Goal: Navigation & Orientation: Find specific page/section

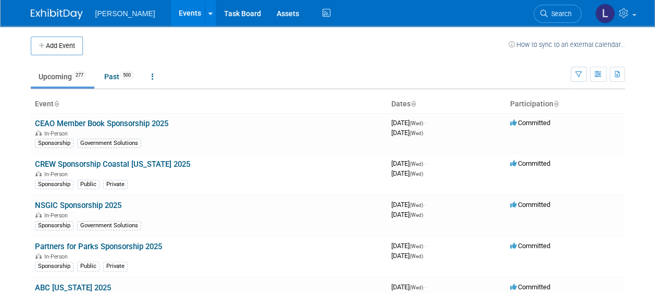
scroll to position [10273, 0]
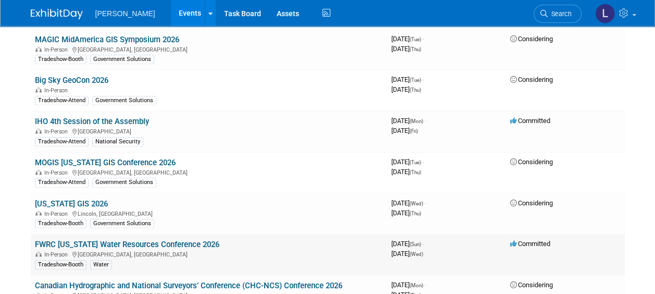
click at [127, 240] on link "FWRC [US_STATE] Water Resources Conference 2026" at bounding box center [127, 244] width 184 height 9
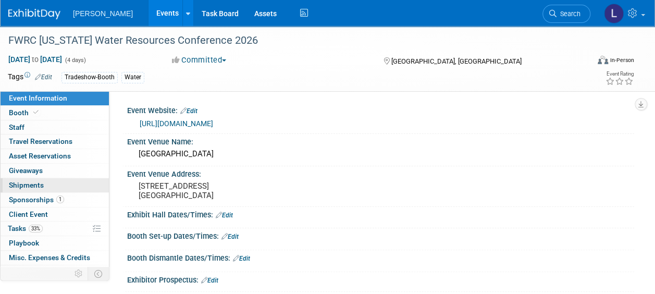
click at [47, 191] on link "0 Shipments 0" at bounding box center [55, 185] width 108 height 14
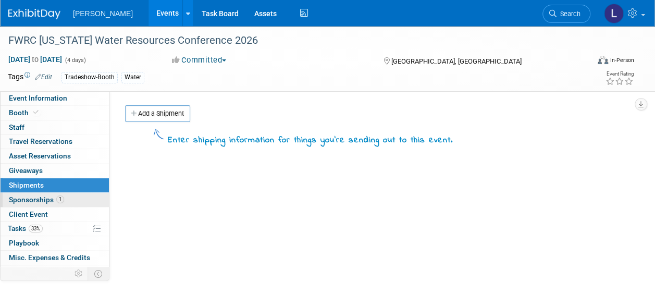
click at [45, 201] on span "Sponsorships 1" at bounding box center [36, 199] width 55 height 8
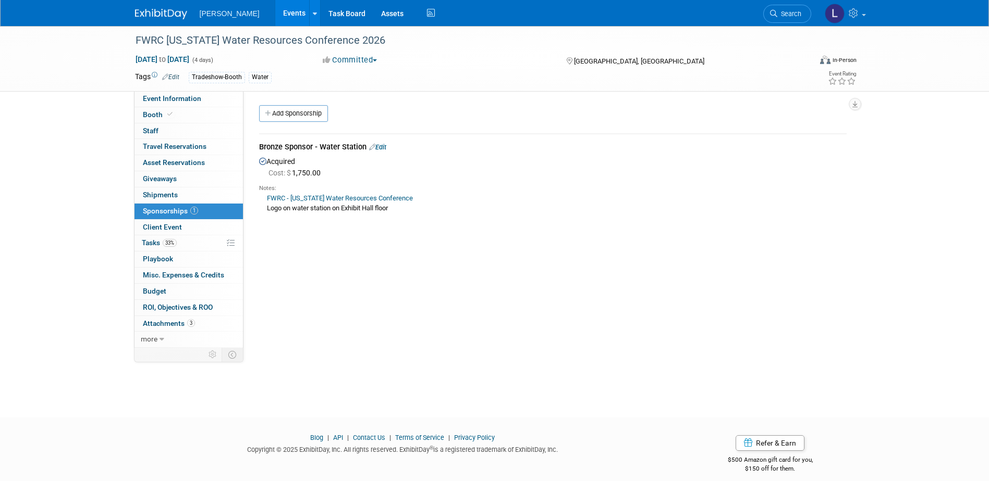
click at [275, 14] on link "Events" at bounding box center [294, 13] width 38 height 26
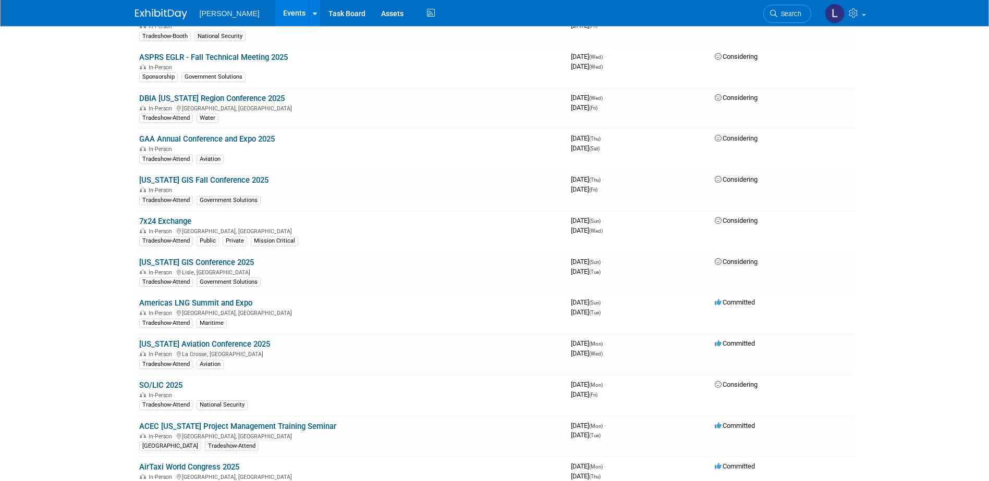
scroll to position [4690, 0]
